Goal: Task Accomplishment & Management: Complete application form

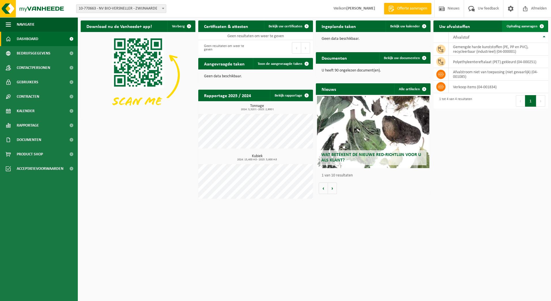
click at [515, 27] on span "Ophaling aanvragen" at bounding box center [522, 27] width 31 height 4
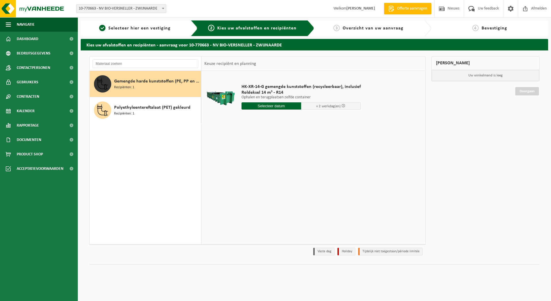
click at [163, 91] on div "Gemengde harde kunststoffen (PE, PP en PVC), recycleerbaar (industrieel) Recipi…" at bounding box center [156, 83] width 85 height 17
click at [262, 105] on input "text" at bounding box center [272, 105] width 60 height 7
click at [247, 166] on div "18" at bounding box center [247, 166] width 10 height 9
type input "Van 2025-08-18"
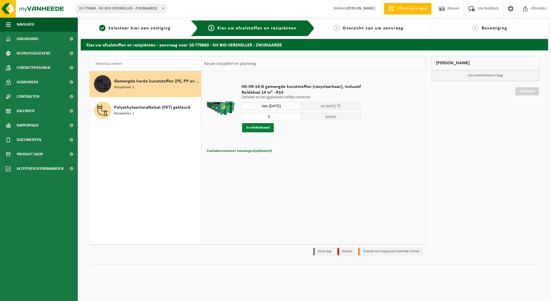
click at [262, 127] on button "In winkelmand" at bounding box center [258, 127] width 32 height 9
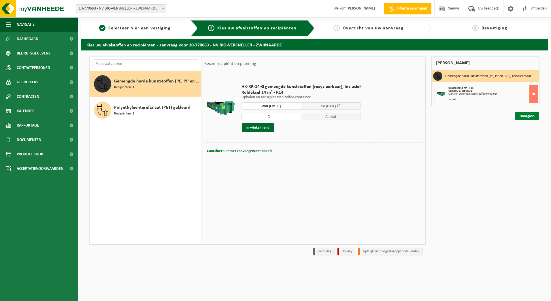
click at [526, 117] on link "Doorgaan" at bounding box center [528, 116] width 24 height 8
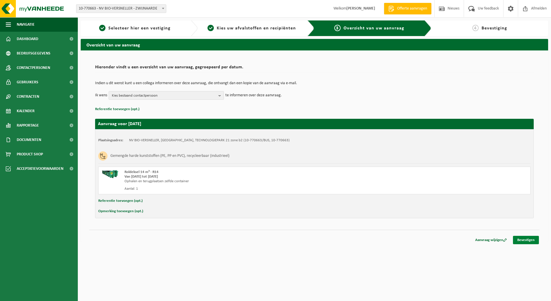
click at [519, 241] on link "Bevestigen" at bounding box center [526, 240] width 26 height 8
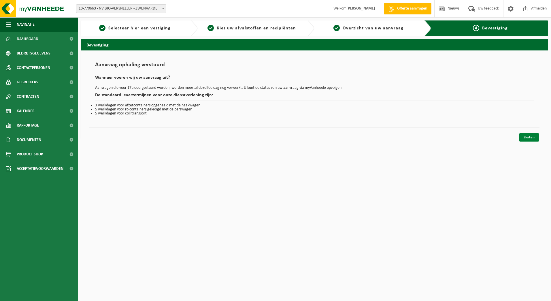
click at [535, 139] on link "Sluiten" at bounding box center [530, 137] width 20 height 8
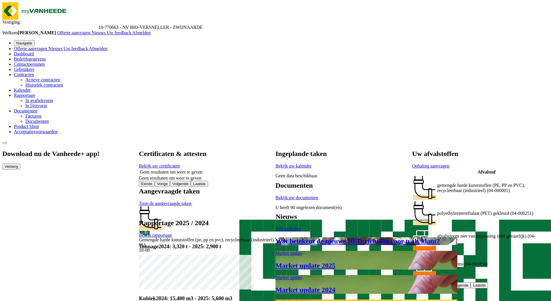
click at [450, 164] on span "Ophaling aanvragen" at bounding box center [430, 166] width 37 height 5
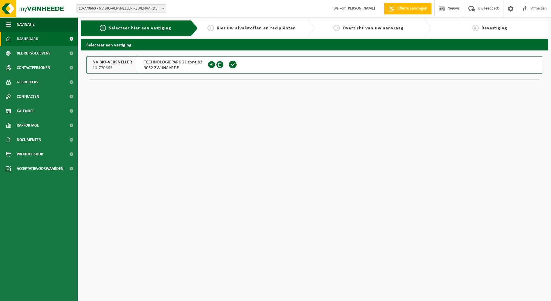
click at [25, 40] on span "Dashboard" at bounding box center [28, 39] width 22 height 14
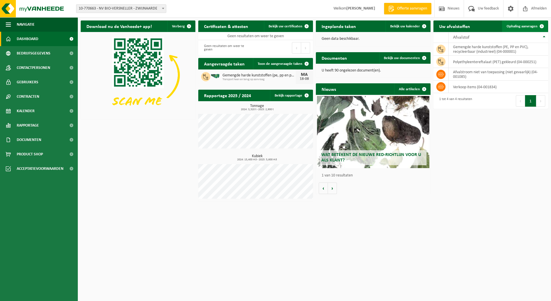
click at [523, 30] on link "Ophaling aanvragen" at bounding box center [525, 26] width 46 height 12
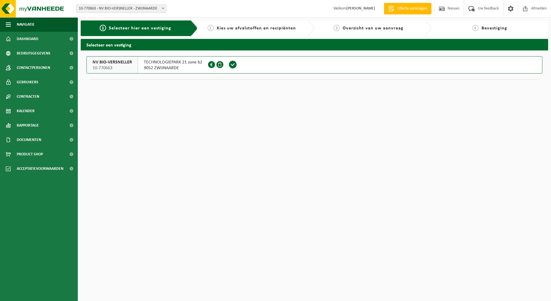
click at [98, 62] on span "NV BIO-VERSNELLER" at bounding box center [113, 62] width 40 height 6
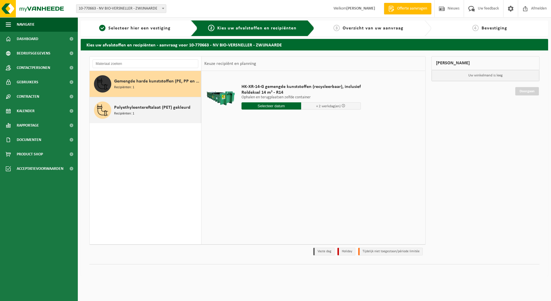
click at [127, 111] on span "Recipiënten: 1" at bounding box center [124, 113] width 20 height 5
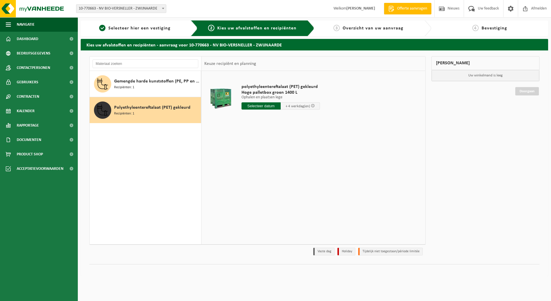
click at [258, 107] on input "text" at bounding box center [261, 105] width 39 height 7
click at [248, 168] on div "18" at bounding box center [247, 166] width 10 height 9
type input "Van 2025-08-18"
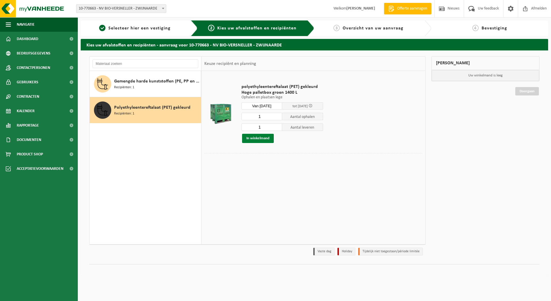
click at [256, 139] on button "In winkelmand" at bounding box center [258, 138] width 32 height 9
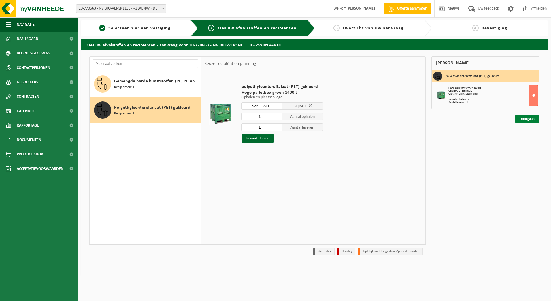
click at [523, 121] on link "Doorgaan" at bounding box center [528, 119] width 24 height 8
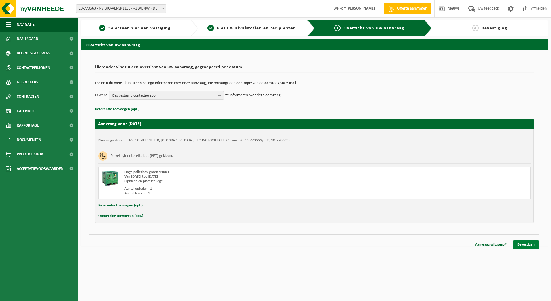
click at [520, 243] on link "Bevestigen" at bounding box center [526, 245] width 26 height 8
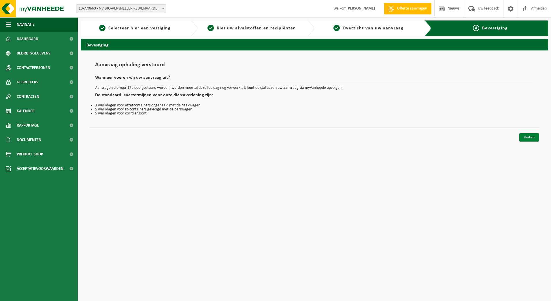
click at [533, 138] on link "Sluiten" at bounding box center [530, 137] width 20 height 8
